Goal: Information Seeking & Learning: Learn about a topic

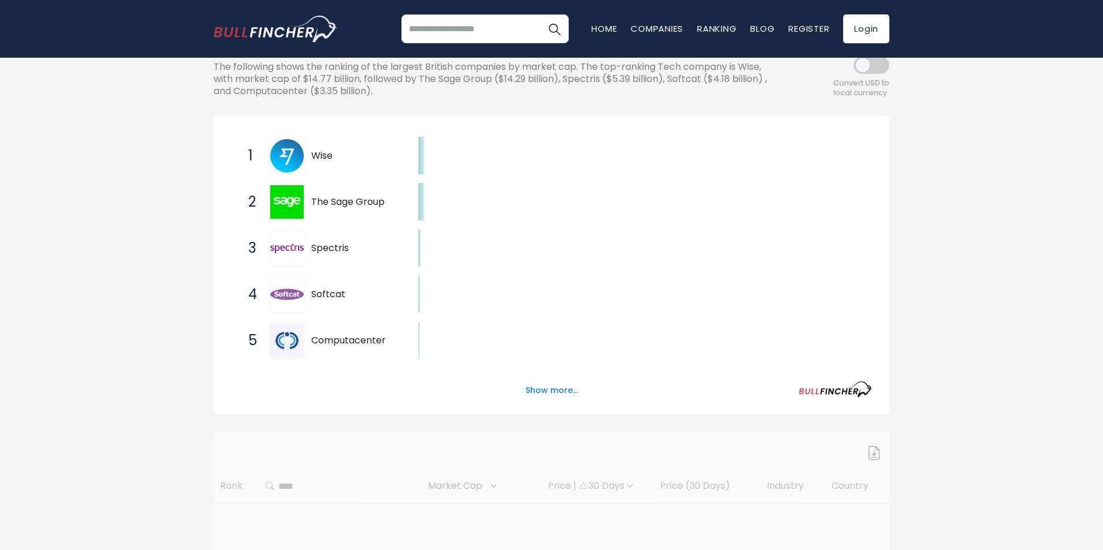
scroll to position [173, 0]
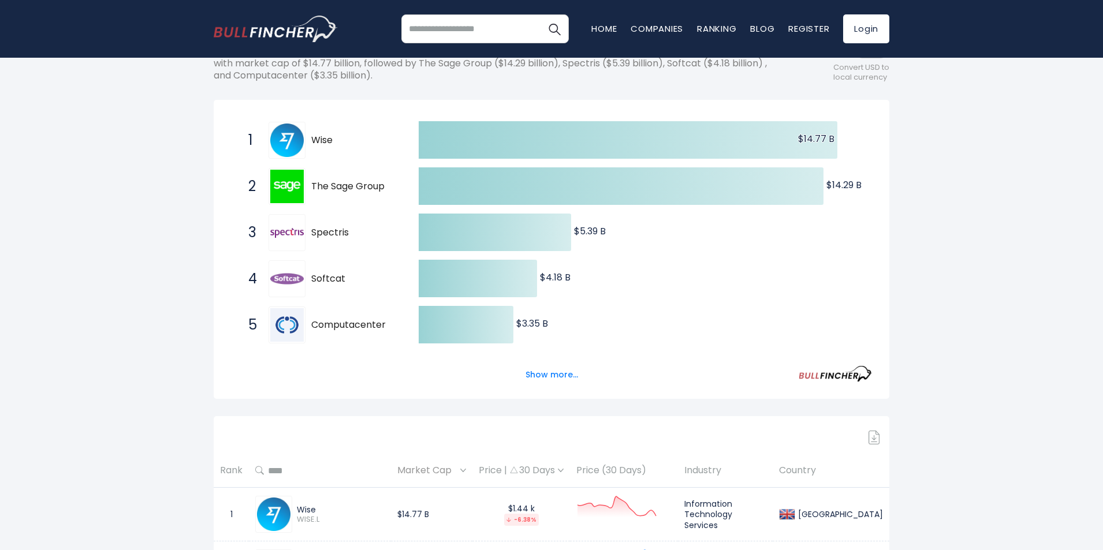
click at [320, 144] on span "Wise" at bounding box center [354, 141] width 87 height 12
click at [289, 137] on img at bounding box center [286, 140] width 33 height 33
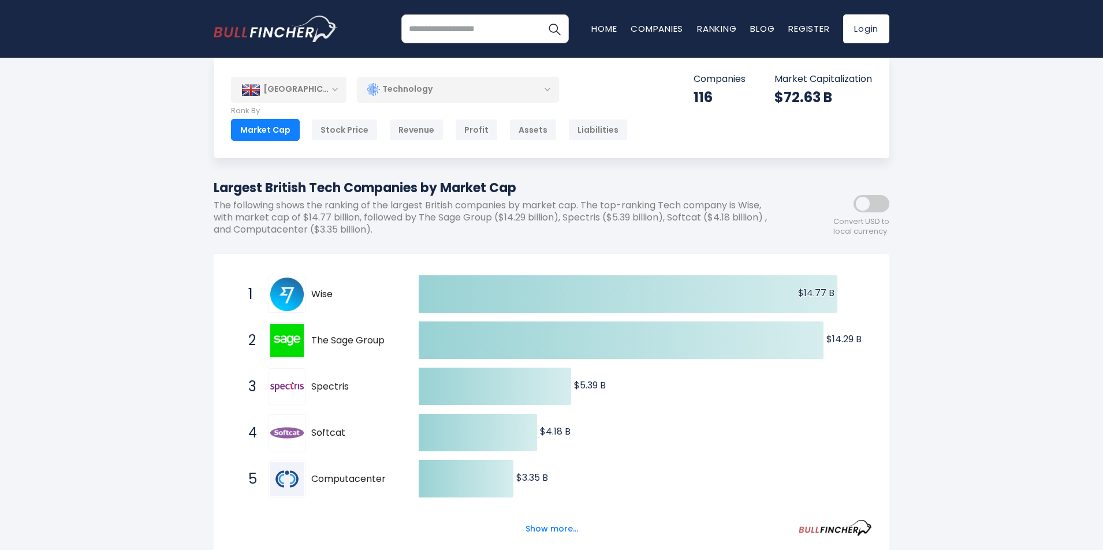
scroll to position [0, 0]
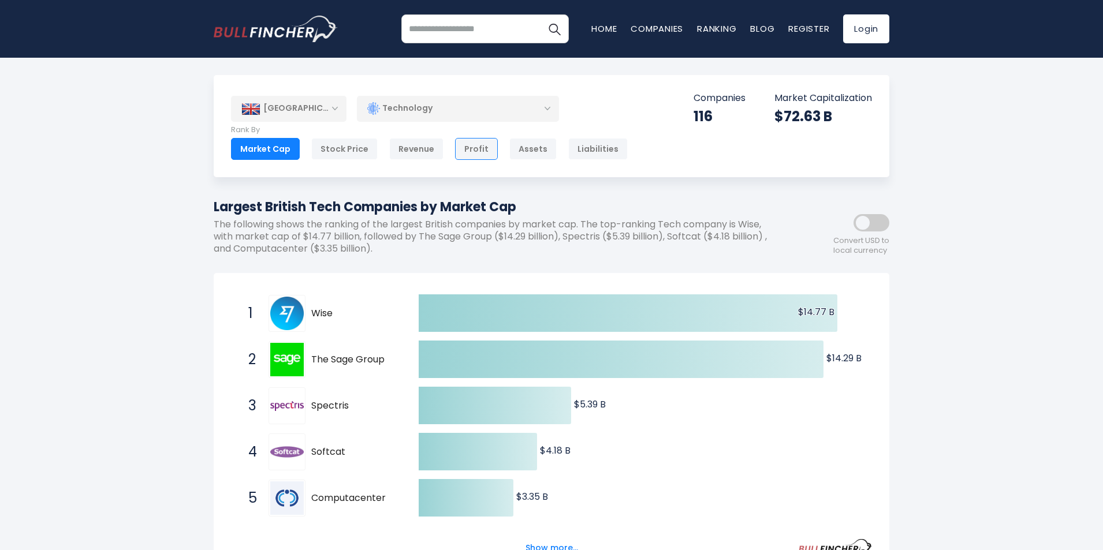
click at [460, 150] on div "Profit" at bounding box center [476, 149] width 43 height 22
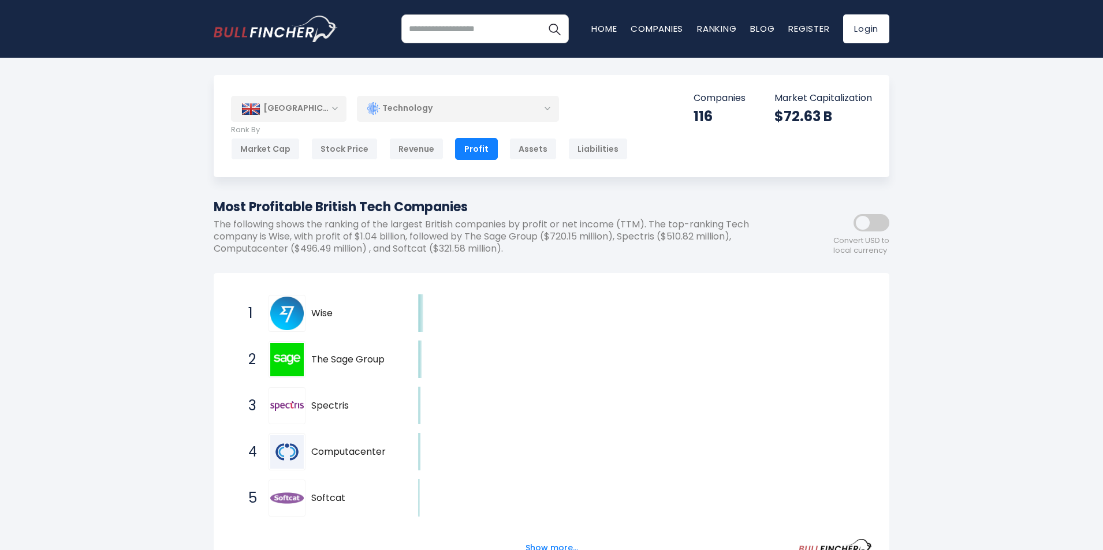
scroll to position [58, 0]
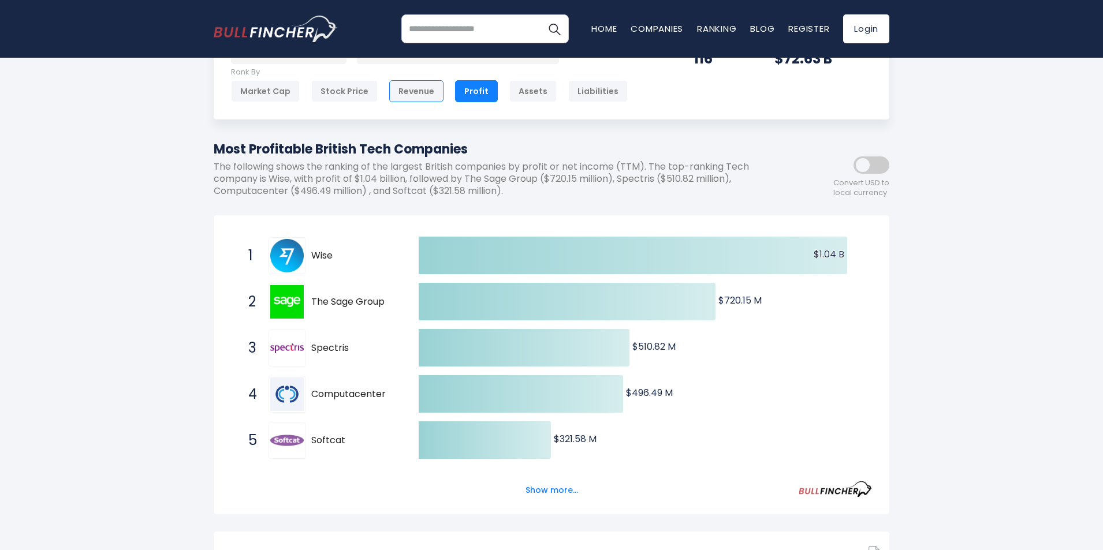
click at [413, 97] on div "Revenue" at bounding box center [416, 91] width 54 height 22
